Goal: Find specific page/section: Find specific page/section

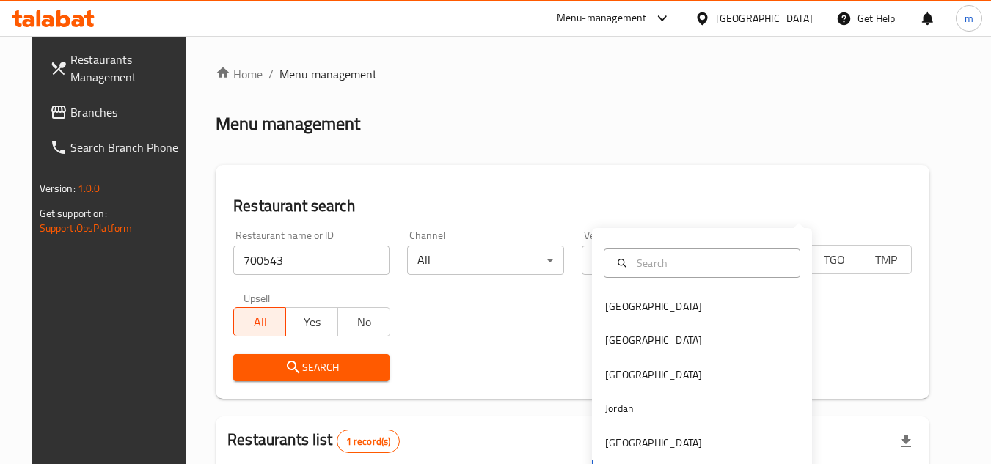
scroll to position [190, 0]
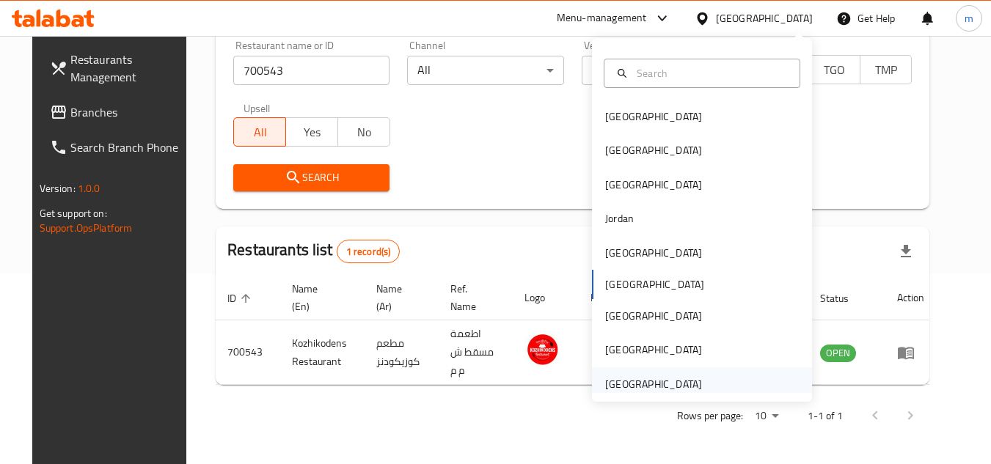
click at [621, 381] on div "[GEOGRAPHIC_DATA]" at bounding box center [653, 384] width 97 height 16
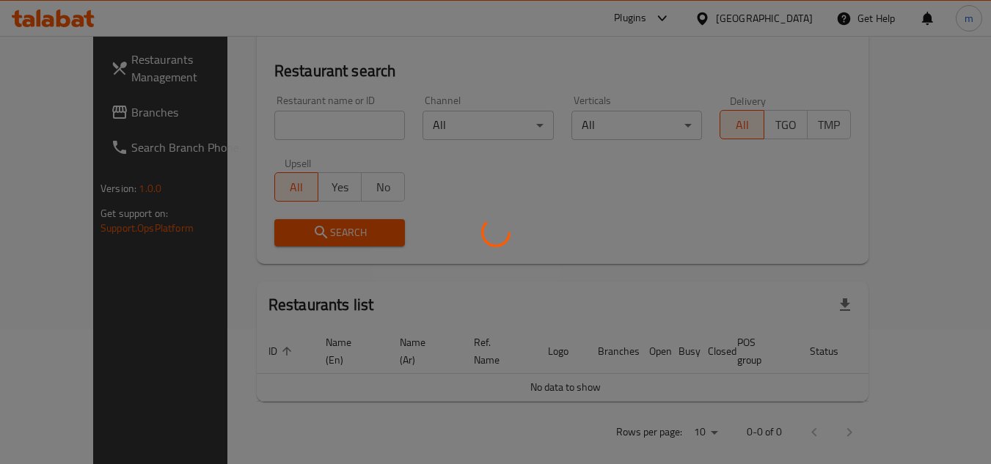
scroll to position [190, 0]
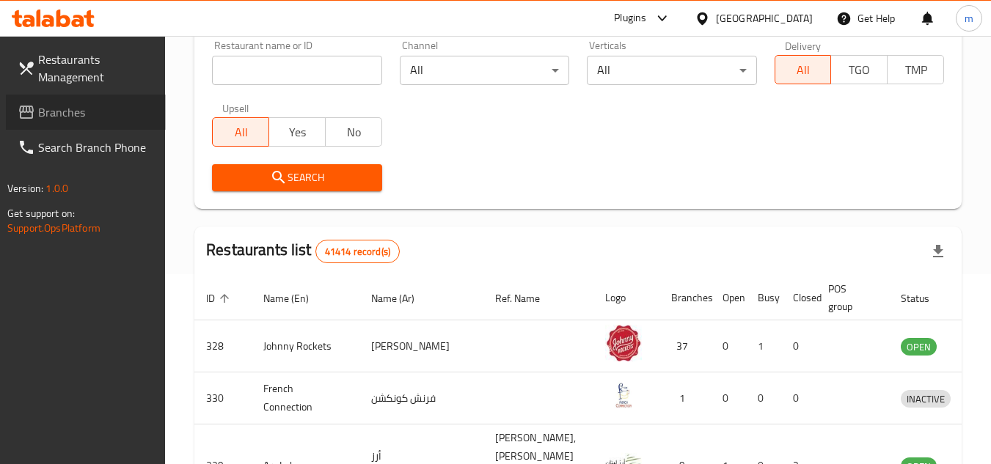
click at [54, 118] on span "Branches" at bounding box center [96, 112] width 116 height 18
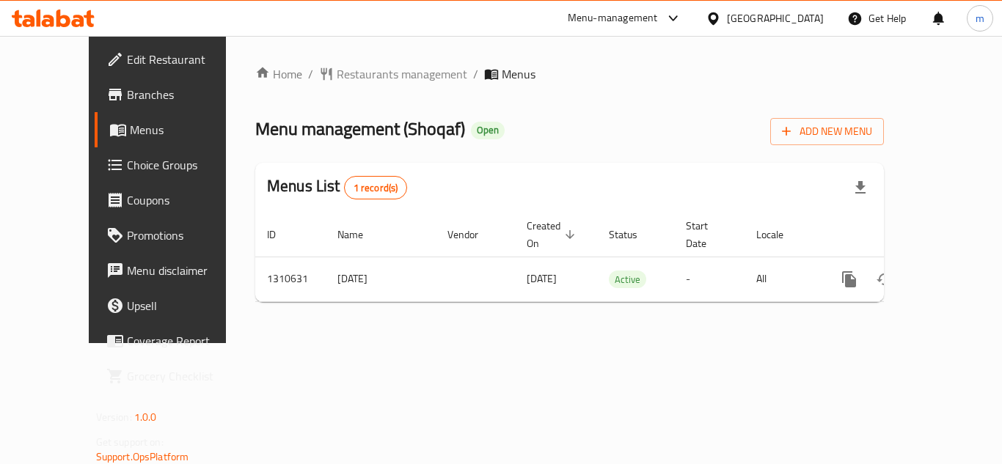
click at [363, 86] on div "Home / Restaurants management / Menus Menu management ( Shoqaf ) Open Add New M…" at bounding box center [569, 189] width 629 height 249
click at [362, 75] on span "Restaurants management" at bounding box center [402, 74] width 131 height 18
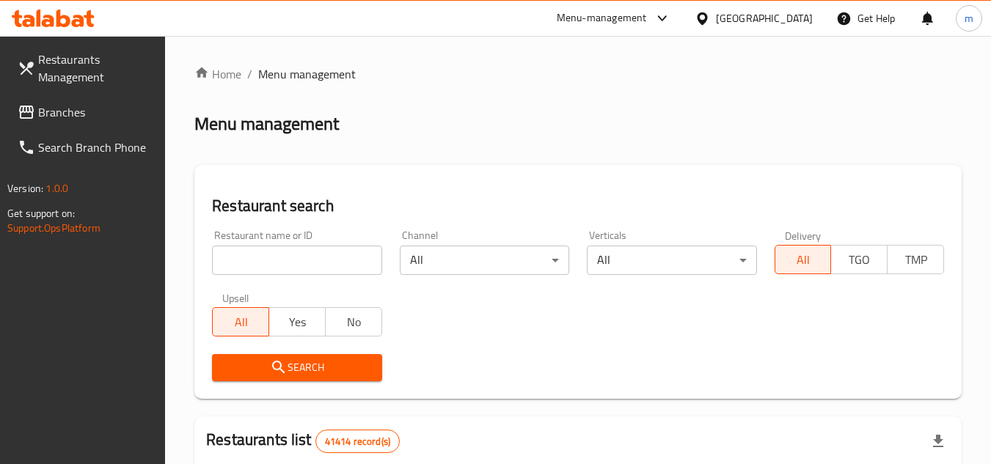
click at [314, 266] on input "search" at bounding box center [296, 260] width 169 height 29
paste input "705519"
type input "705519"
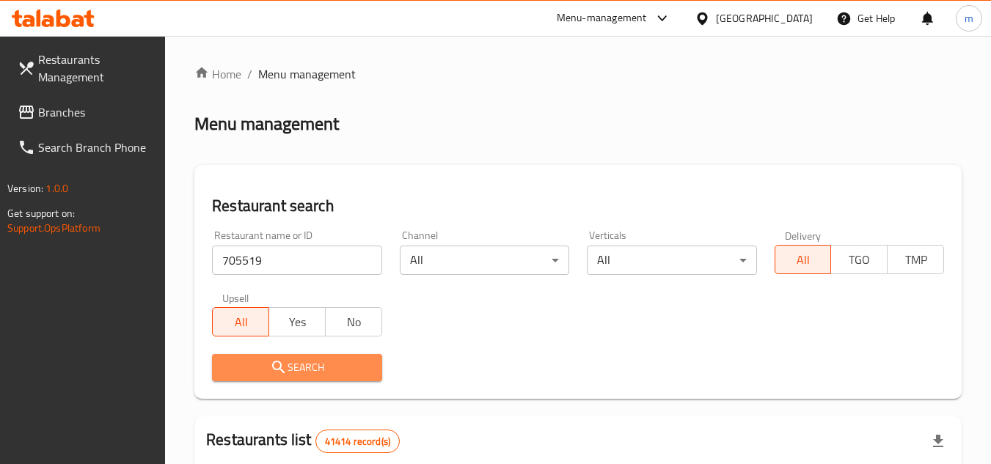
click at [319, 374] on span "Search" at bounding box center [297, 368] width 146 height 18
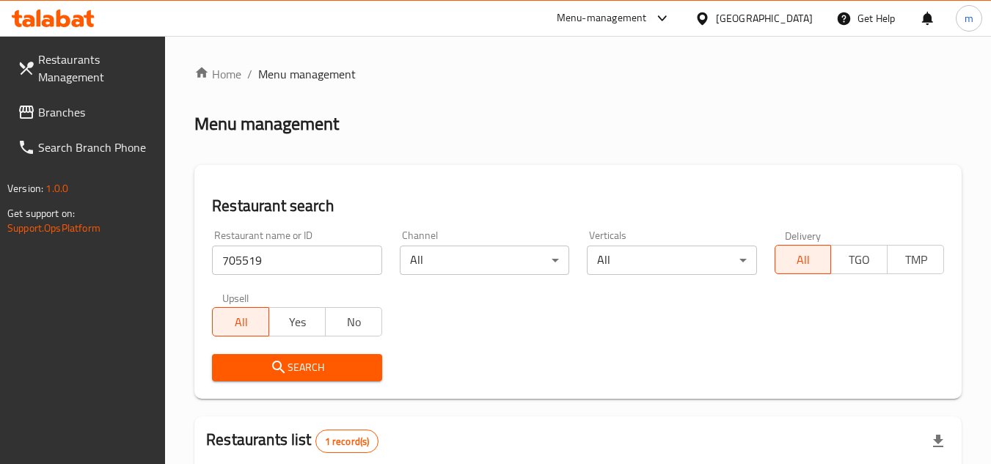
click at [95, 120] on span "Branches" at bounding box center [96, 112] width 116 height 18
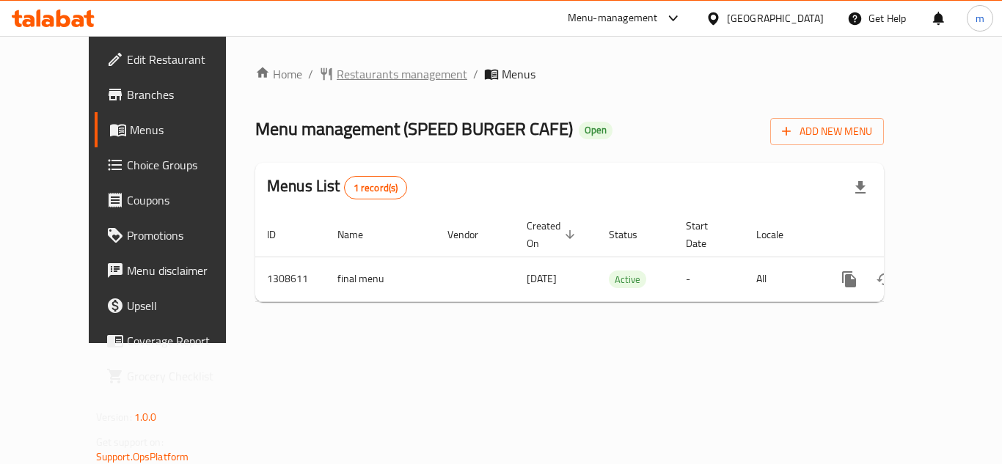
click at [362, 76] on span "Restaurants management" at bounding box center [402, 74] width 131 height 18
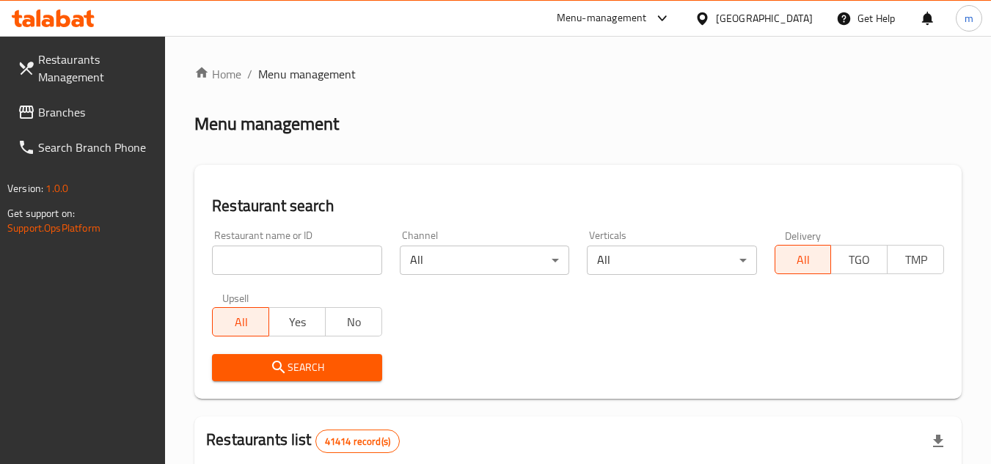
click at [311, 252] on input "search" at bounding box center [296, 260] width 169 height 29
paste input "/704954"
click at [229, 259] on input "/704954" at bounding box center [296, 260] width 169 height 29
type input "704954"
click at [288, 370] on span "Search" at bounding box center [297, 368] width 146 height 18
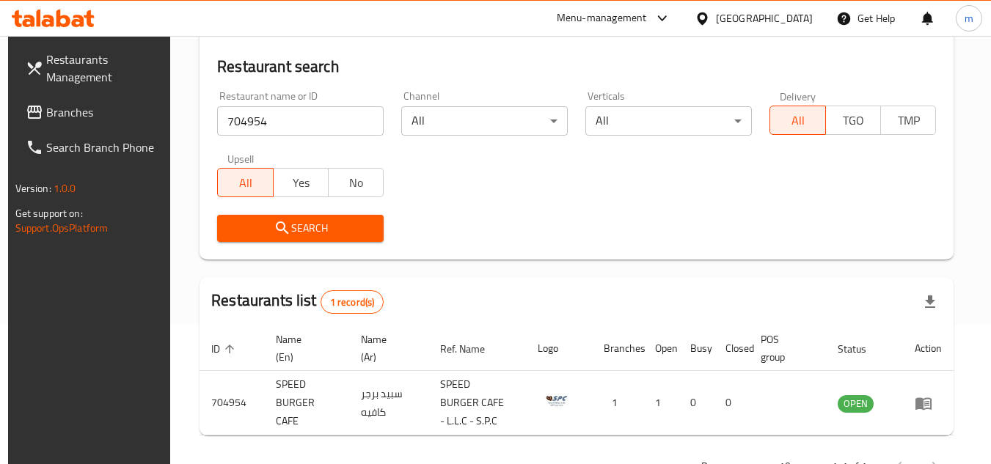
scroll to position [147, 0]
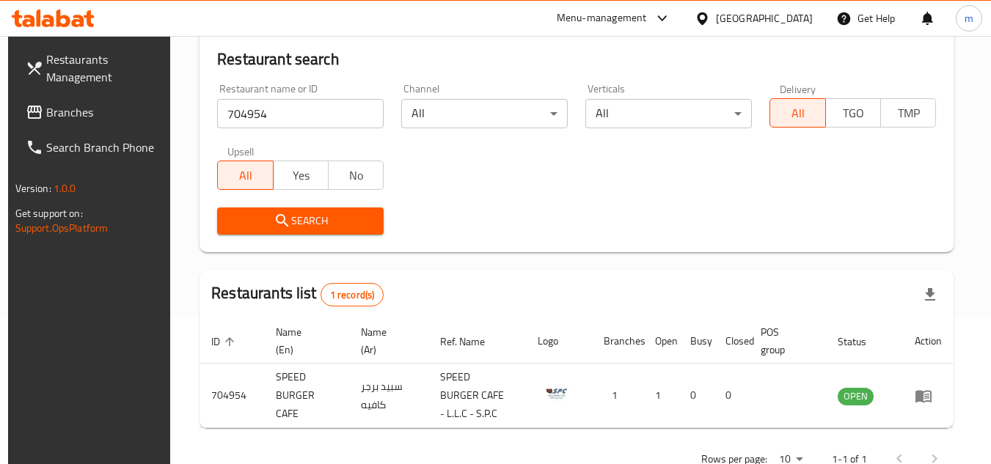
click at [744, 23] on div "[GEOGRAPHIC_DATA]" at bounding box center [764, 18] width 97 height 16
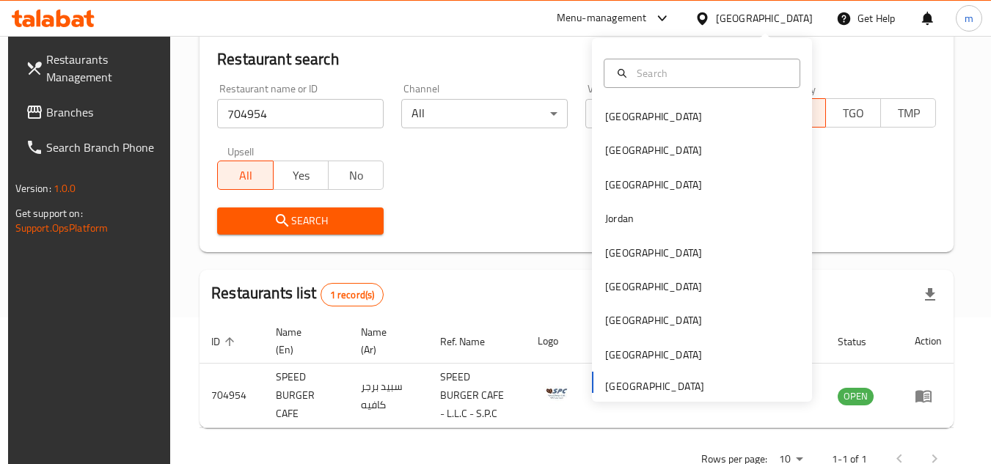
click at [62, 114] on span "Branches" at bounding box center [104, 112] width 116 height 18
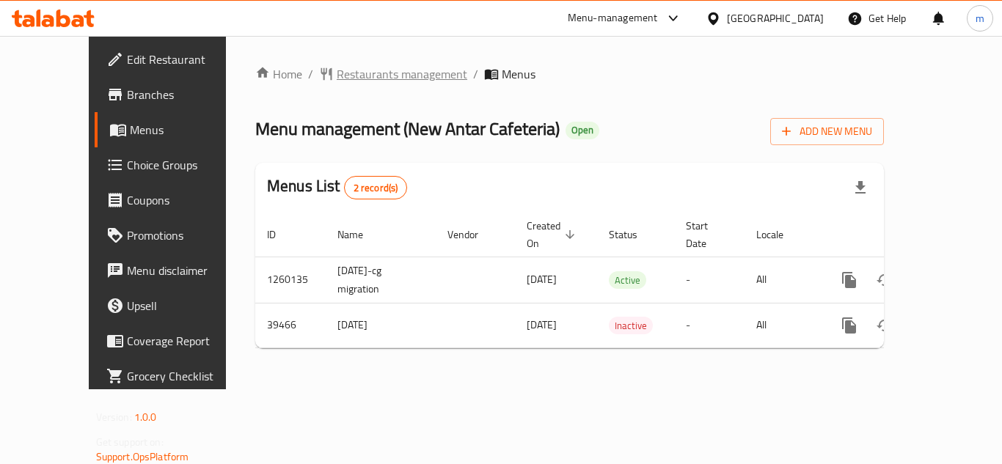
click at [377, 74] on span "Restaurants management" at bounding box center [402, 74] width 131 height 18
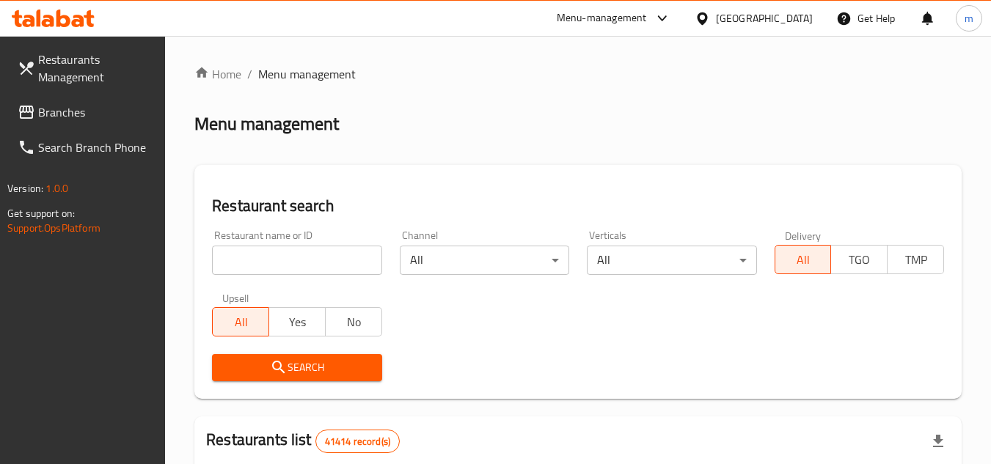
click at [307, 253] on input "search" at bounding box center [296, 260] width 169 height 29
click at [255, 265] on input "search" at bounding box center [296, 260] width 169 height 29
paste input "/20535"
click at [225, 252] on input "/20535" at bounding box center [296, 260] width 169 height 29
type input "20535"
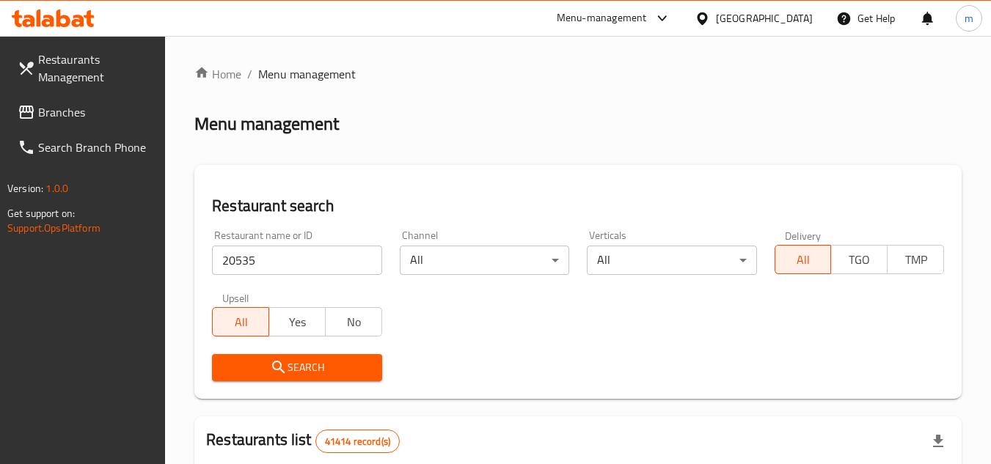
click at [263, 359] on span "Search" at bounding box center [297, 368] width 146 height 18
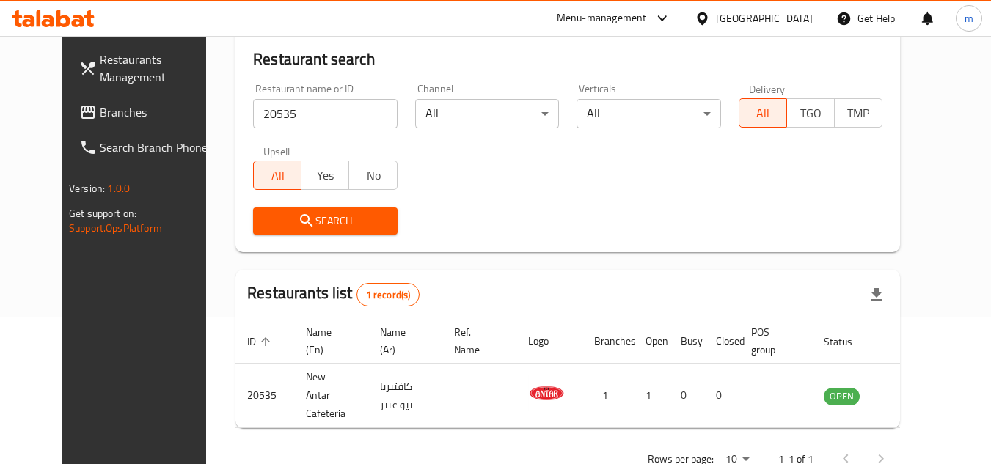
scroll to position [178, 0]
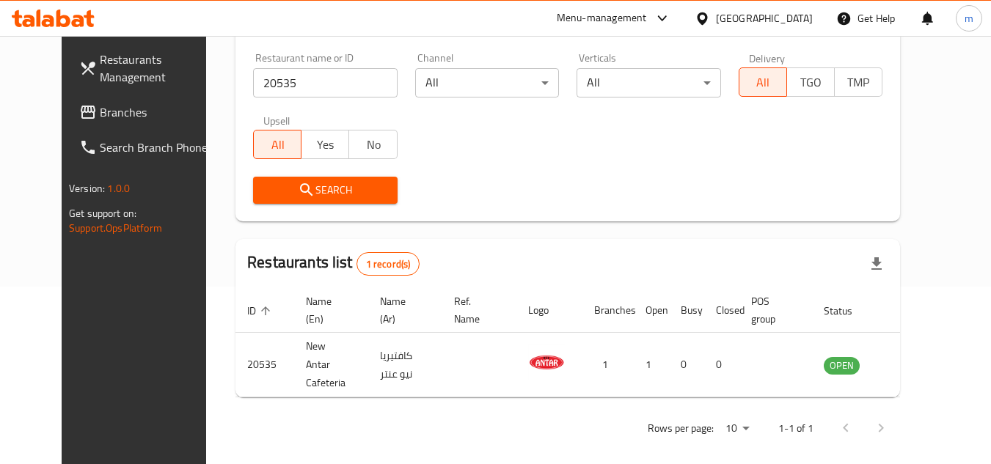
click at [736, 21] on div "[GEOGRAPHIC_DATA]" at bounding box center [764, 18] width 97 height 16
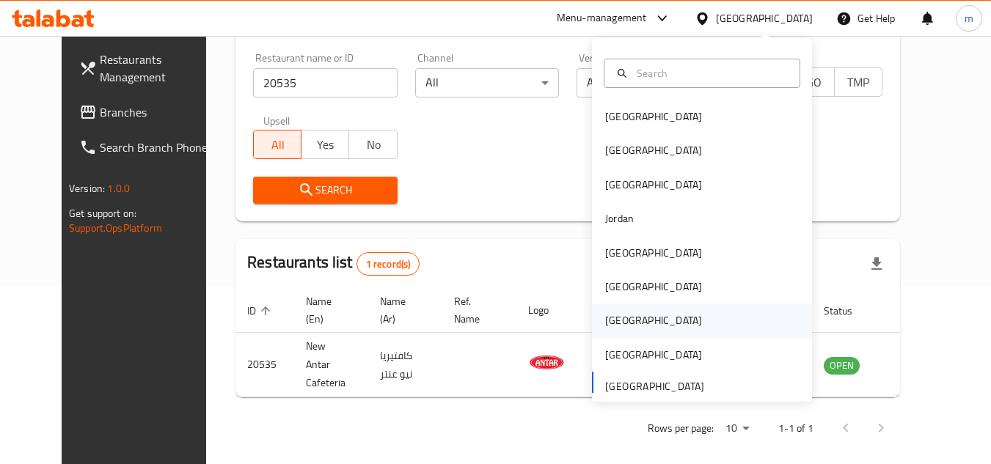
click at [605, 315] on div "[GEOGRAPHIC_DATA]" at bounding box center [653, 320] width 97 height 16
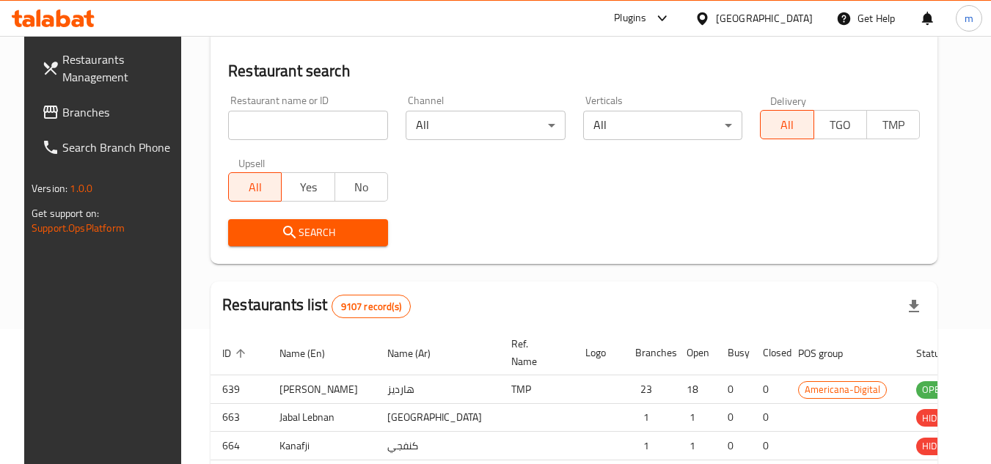
scroll to position [178, 0]
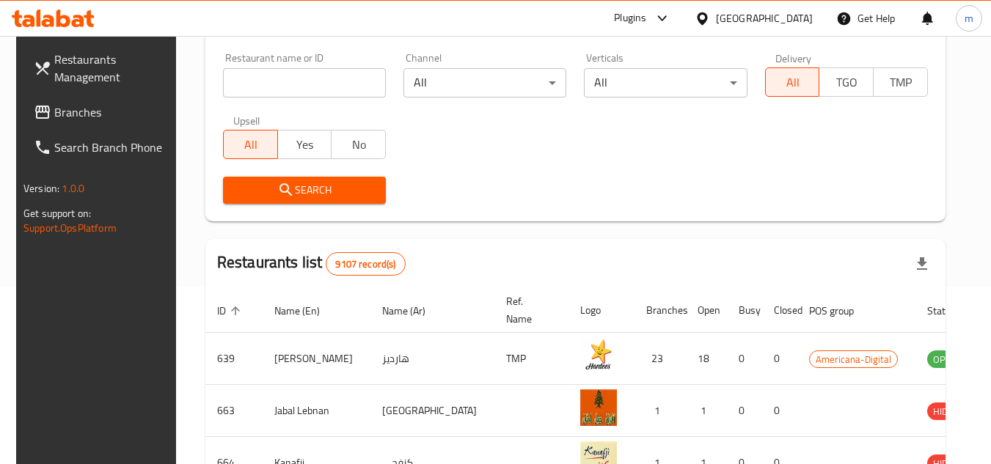
click at [93, 112] on span "Branches" at bounding box center [112, 112] width 116 height 18
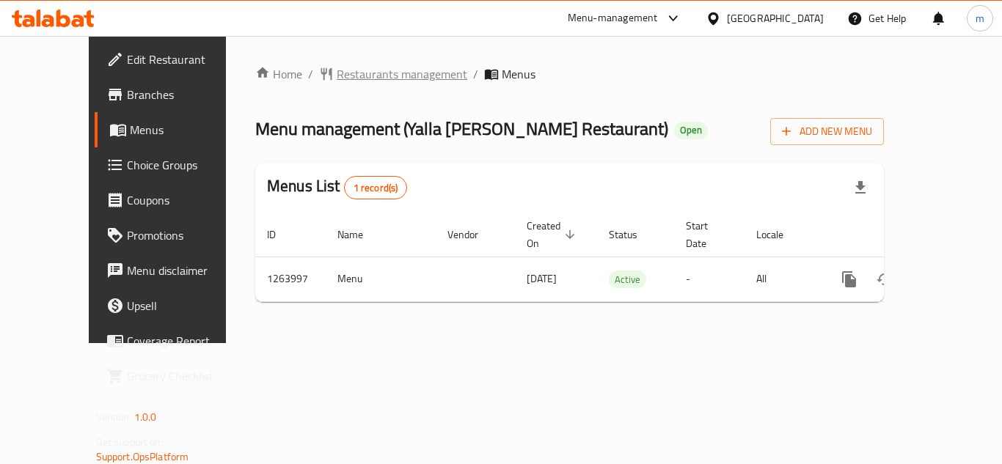
click at [380, 73] on span "Restaurants management" at bounding box center [402, 74] width 131 height 18
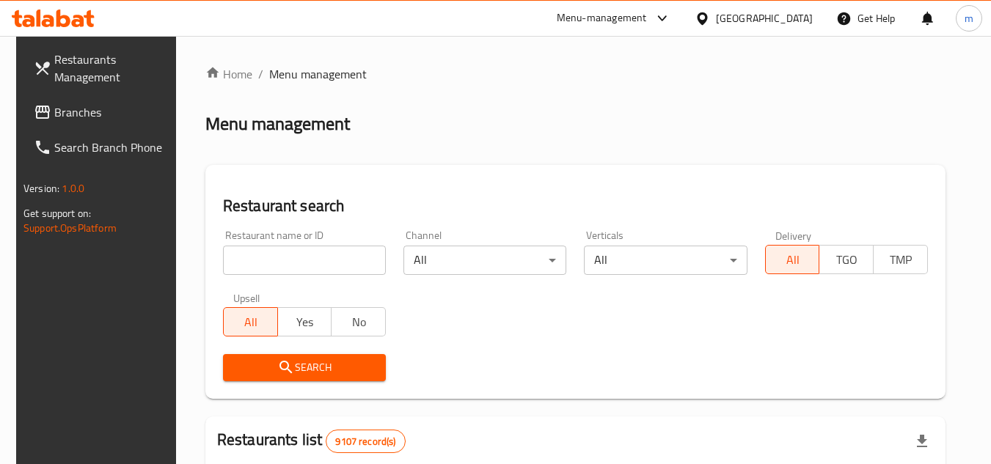
click at [298, 262] on input "search" at bounding box center [304, 260] width 163 height 29
paste input "686163"
type input "686163"
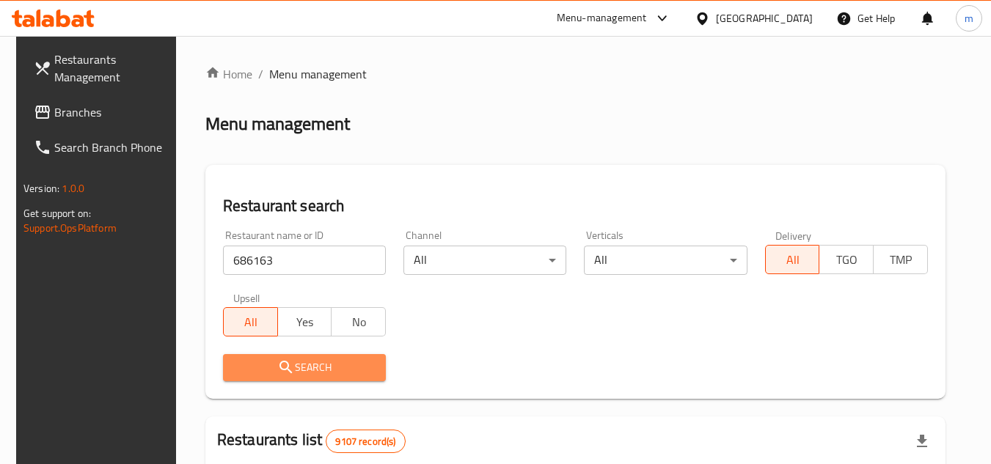
click at [293, 370] on span "Search" at bounding box center [304, 368] width 139 height 18
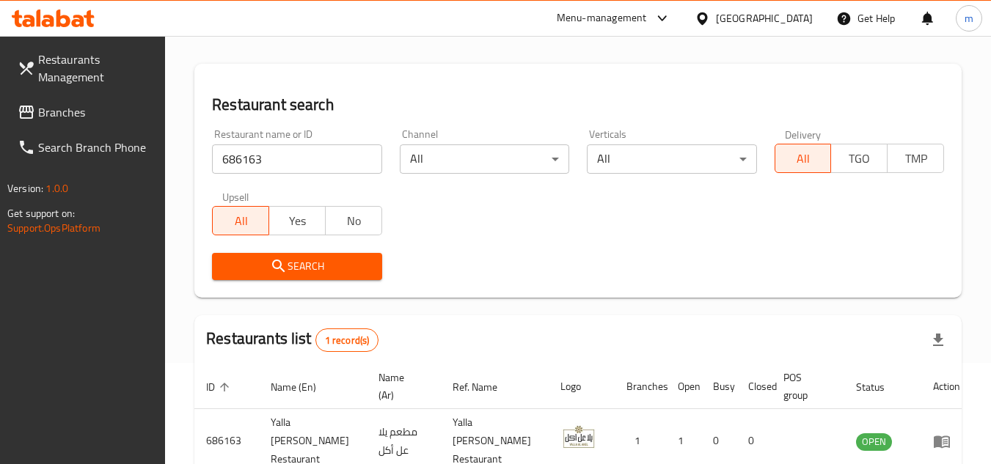
scroll to position [178, 0]
